Goal: Task Accomplishment & Management: Manage account settings

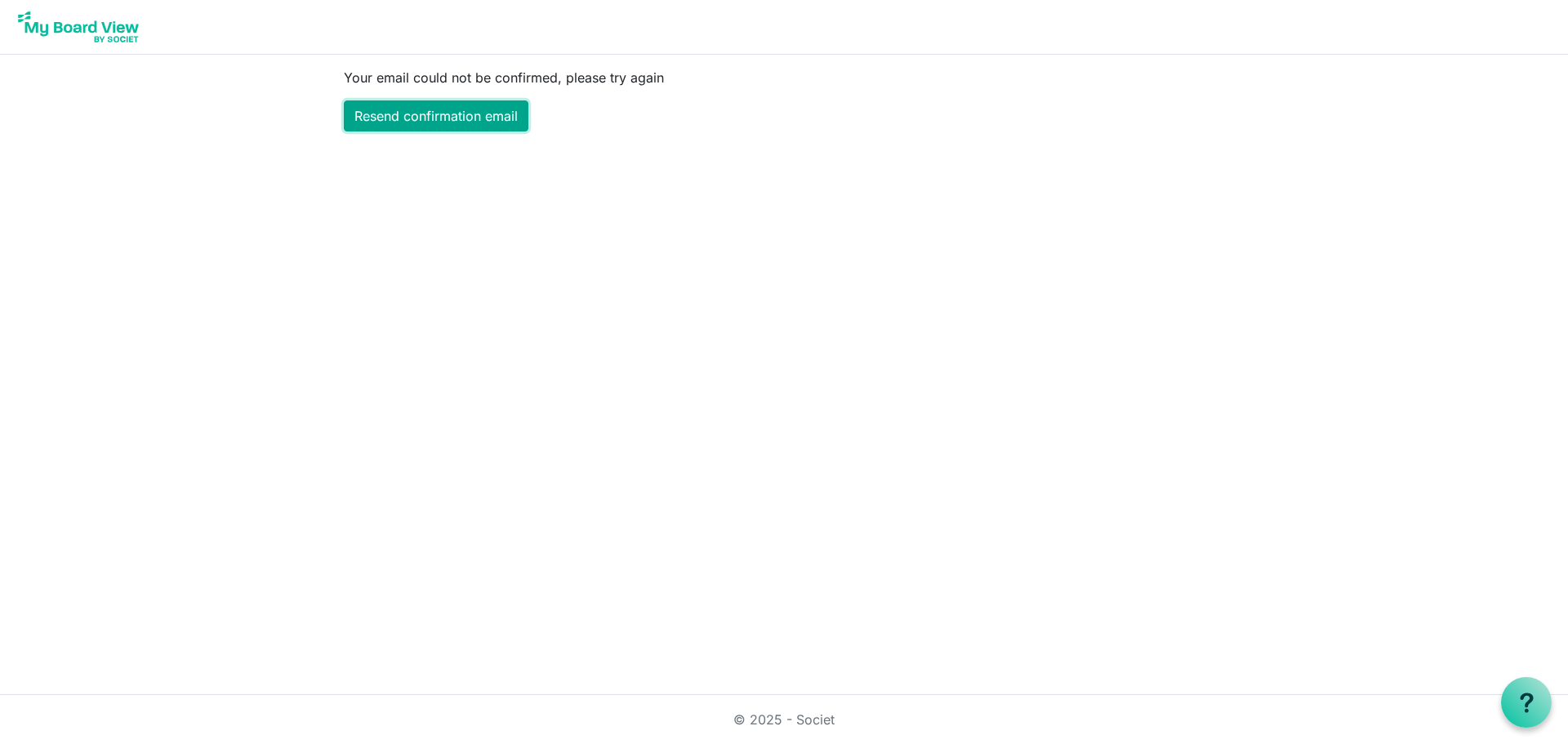
click at [475, 120] on link "Resend confirmation email" at bounding box center [436, 116] width 185 height 31
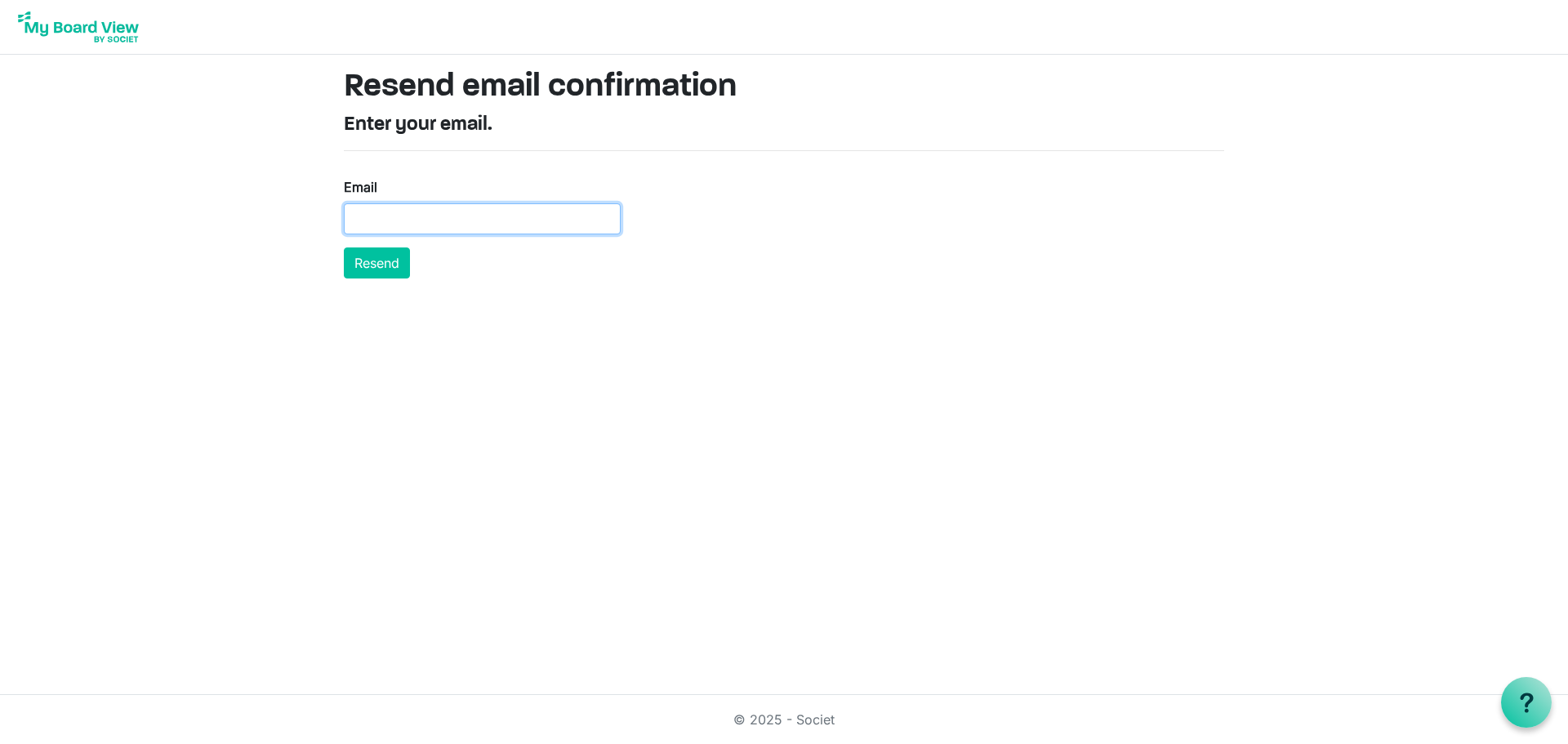
click at [446, 219] on input "Email" at bounding box center [482, 219] width 277 height 31
type input "[EMAIL_ADDRESS][DOMAIN_NAME]"
click at [344, 247] on button "Resend" at bounding box center [377, 263] width 66 height 31
click at [396, 264] on button "Resend" at bounding box center [377, 263] width 66 height 31
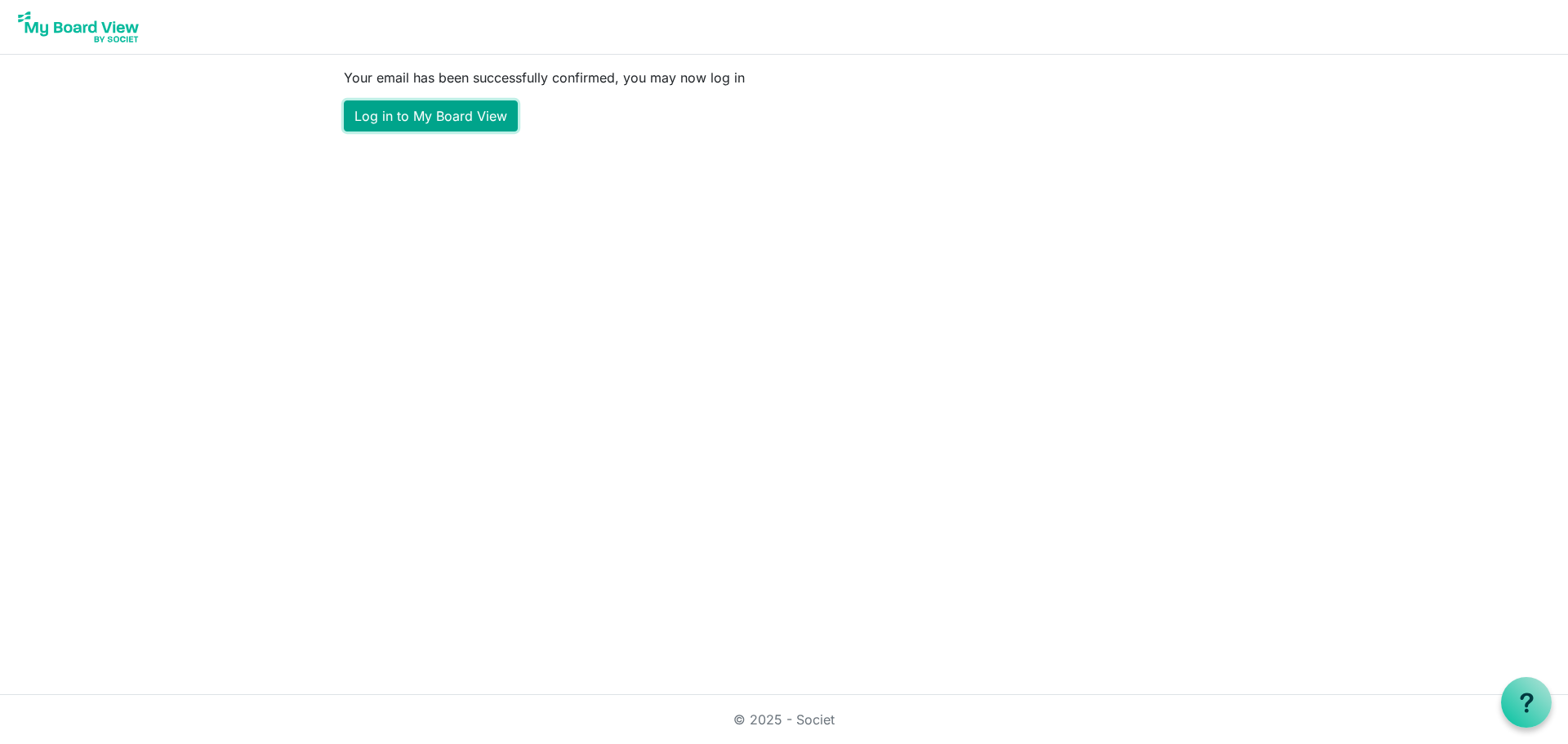
click at [468, 118] on link "Log in to My Board View" at bounding box center [430, 116] width 174 height 31
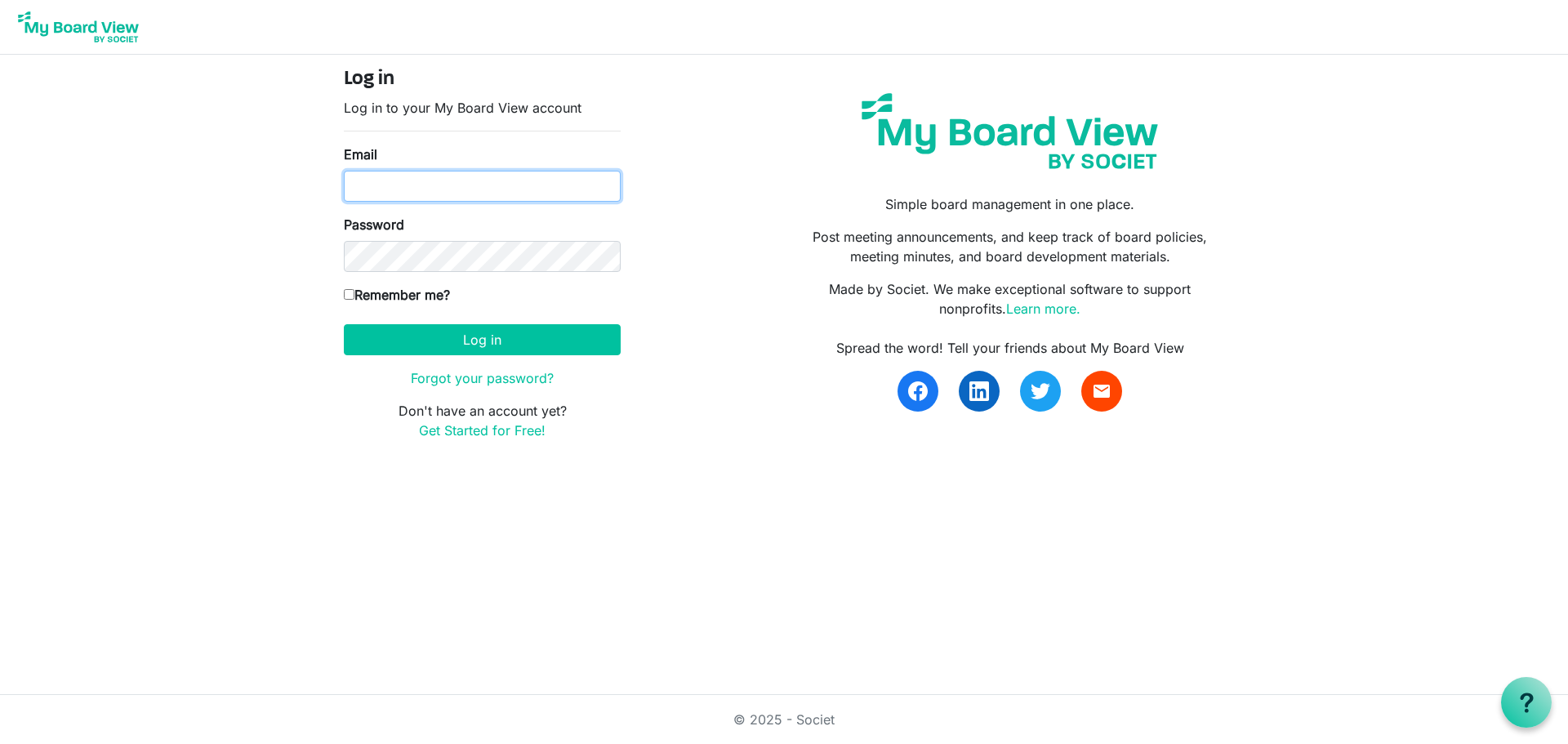
type input "[EMAIL_ADDRESS][DOMAIN_NAME]"
click at [351, 293] on input "Remember me?" at bounding box center [349, 294] width 11 height 11
checkbox input "true"
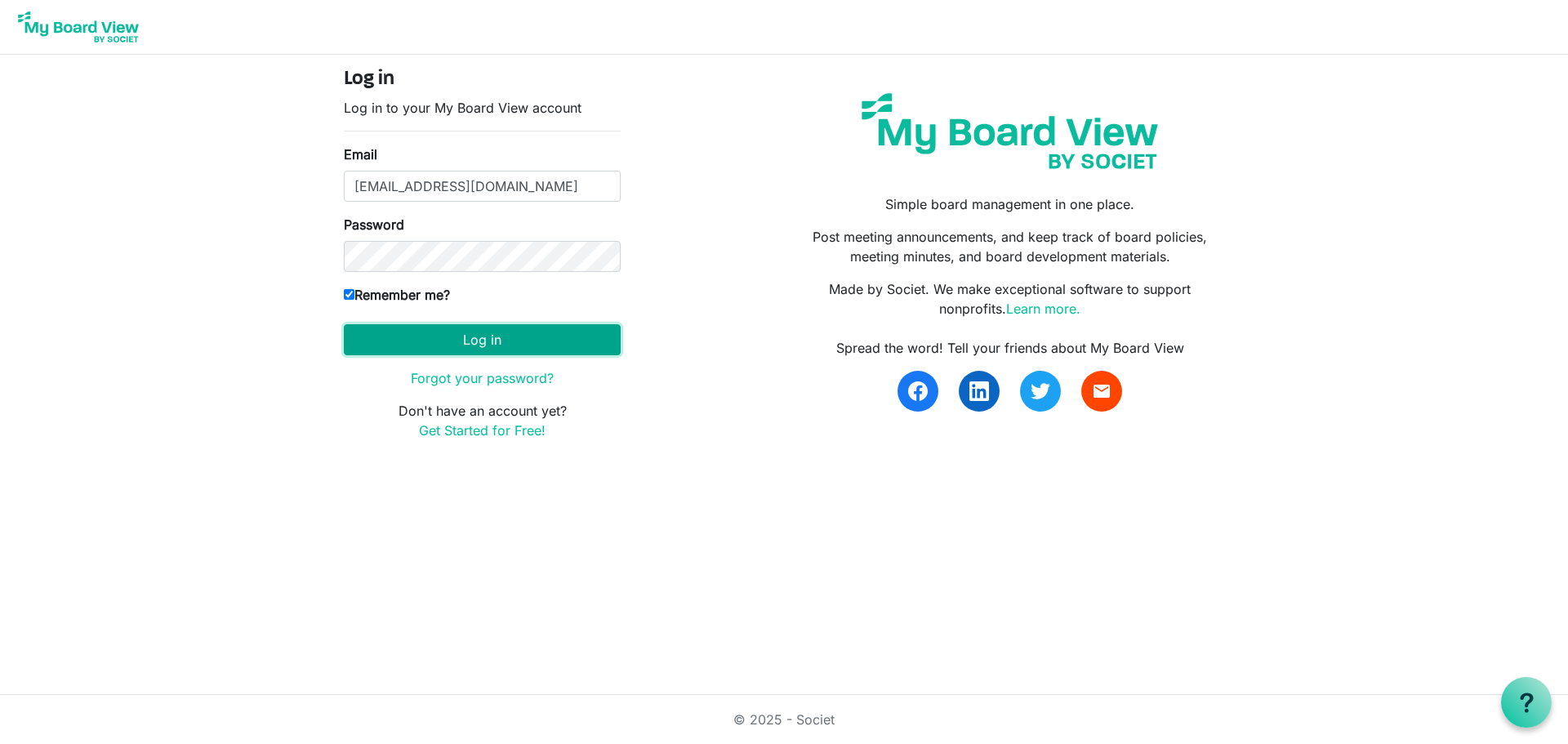
click at [416, 338] on button "Log in" at bounding box center [482, 340] width 277 height 31
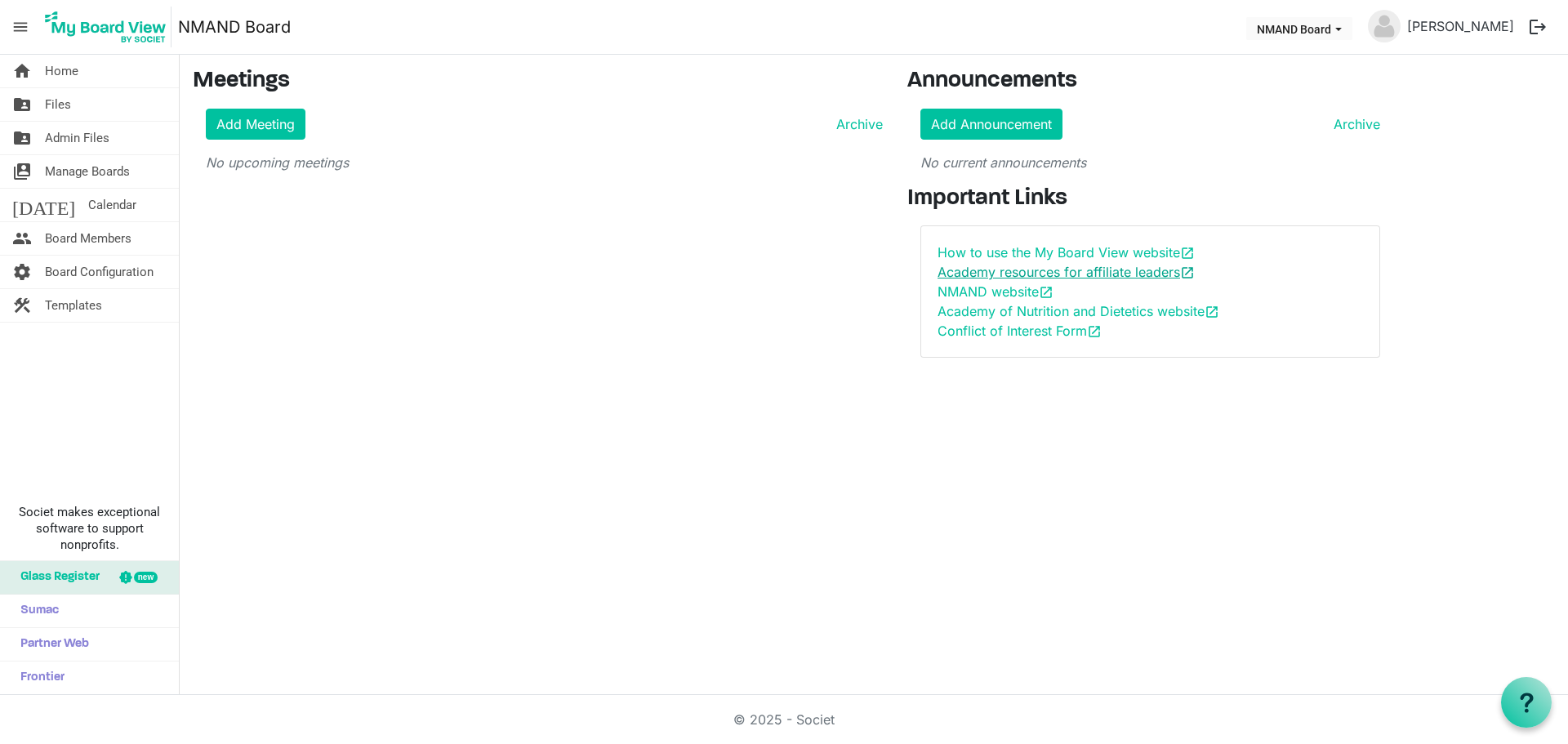
click at [1030, 273] on link "Academy resources for affiliate leaders open_in_new" at bounding box center [1066, 272] width 257 height 17
click at [975, 276] on link "Academy resources for affiliate leaders open_in_new" at bounding box center [1066, 272] width 257 height 17
